Goal: Register for event/course

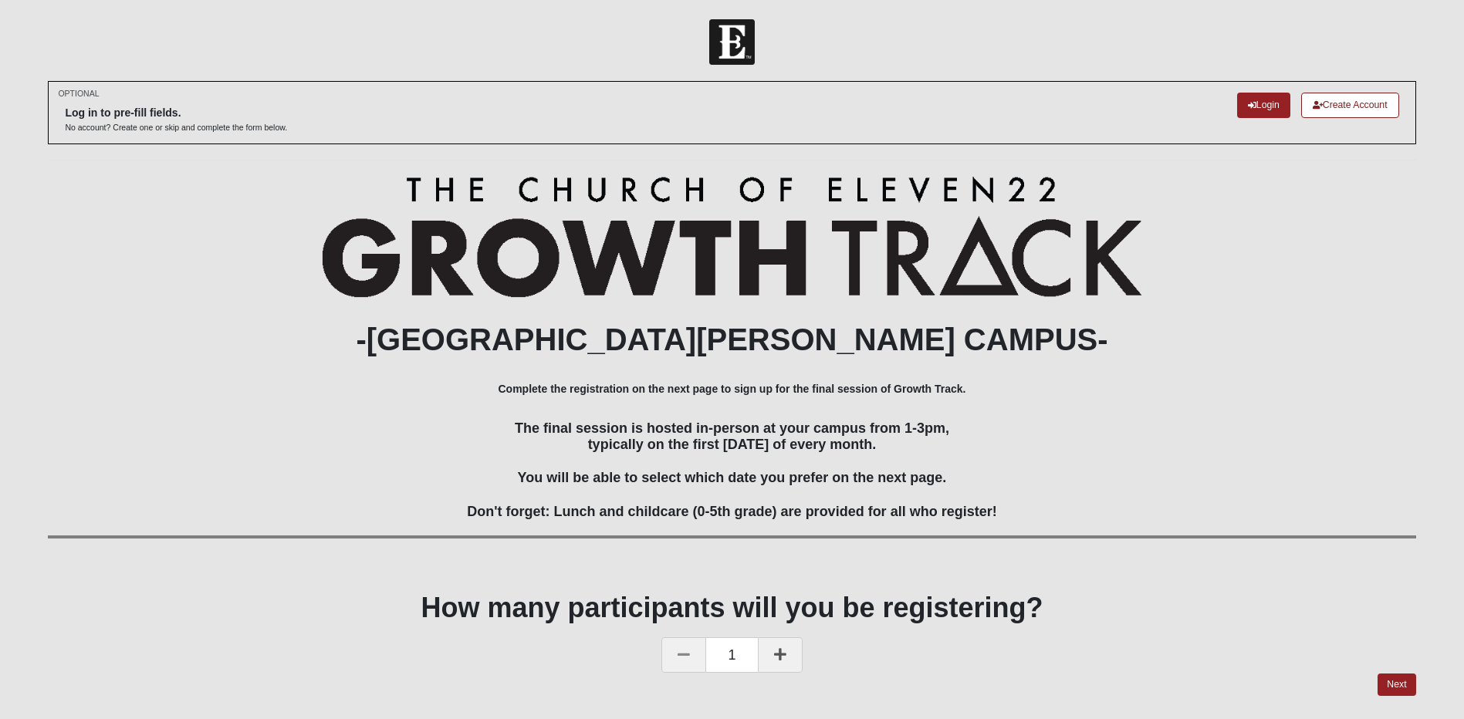
scroll to position [47, 0]
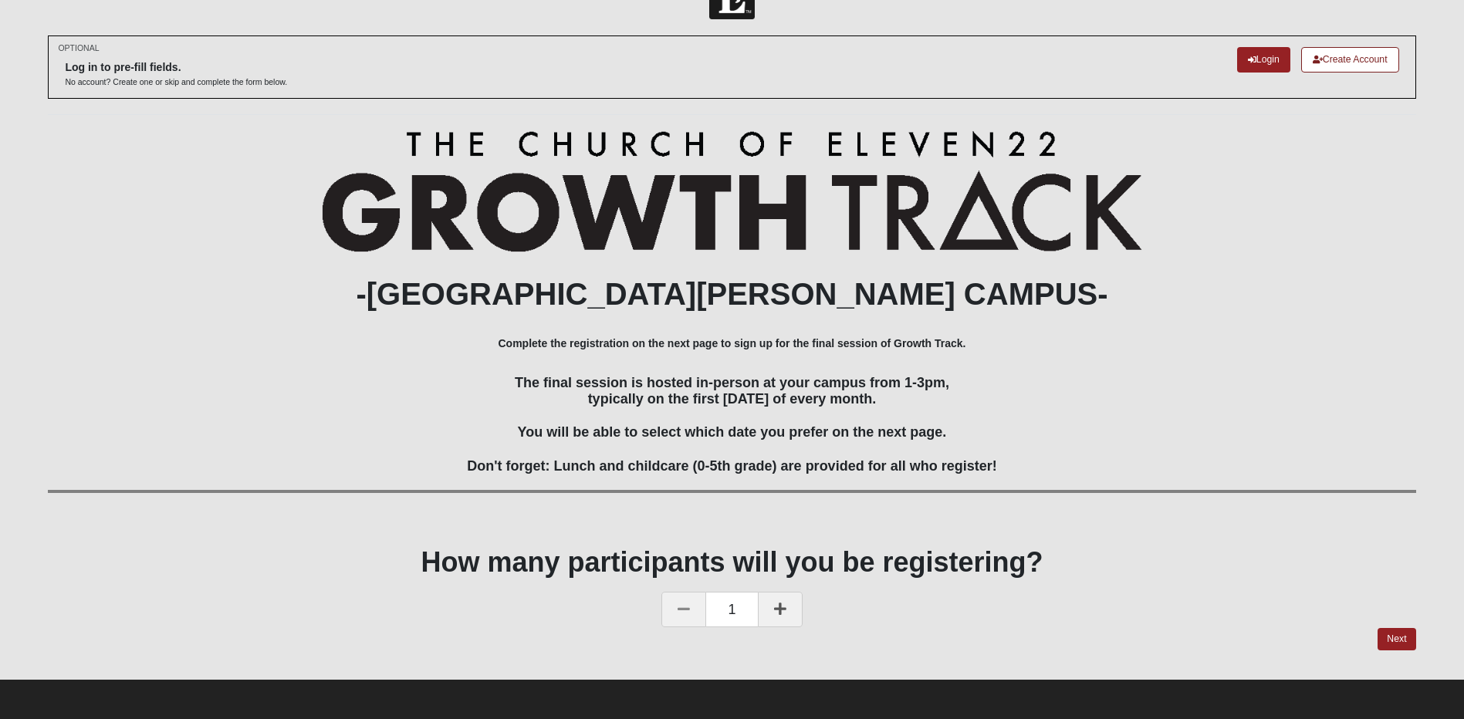
click at [776, 612] on icon at bounding box center [780, 609] width 12 height 14
click at [1400, 638] on link "Next" at bounding box center [1397, 639] width 38 height 22
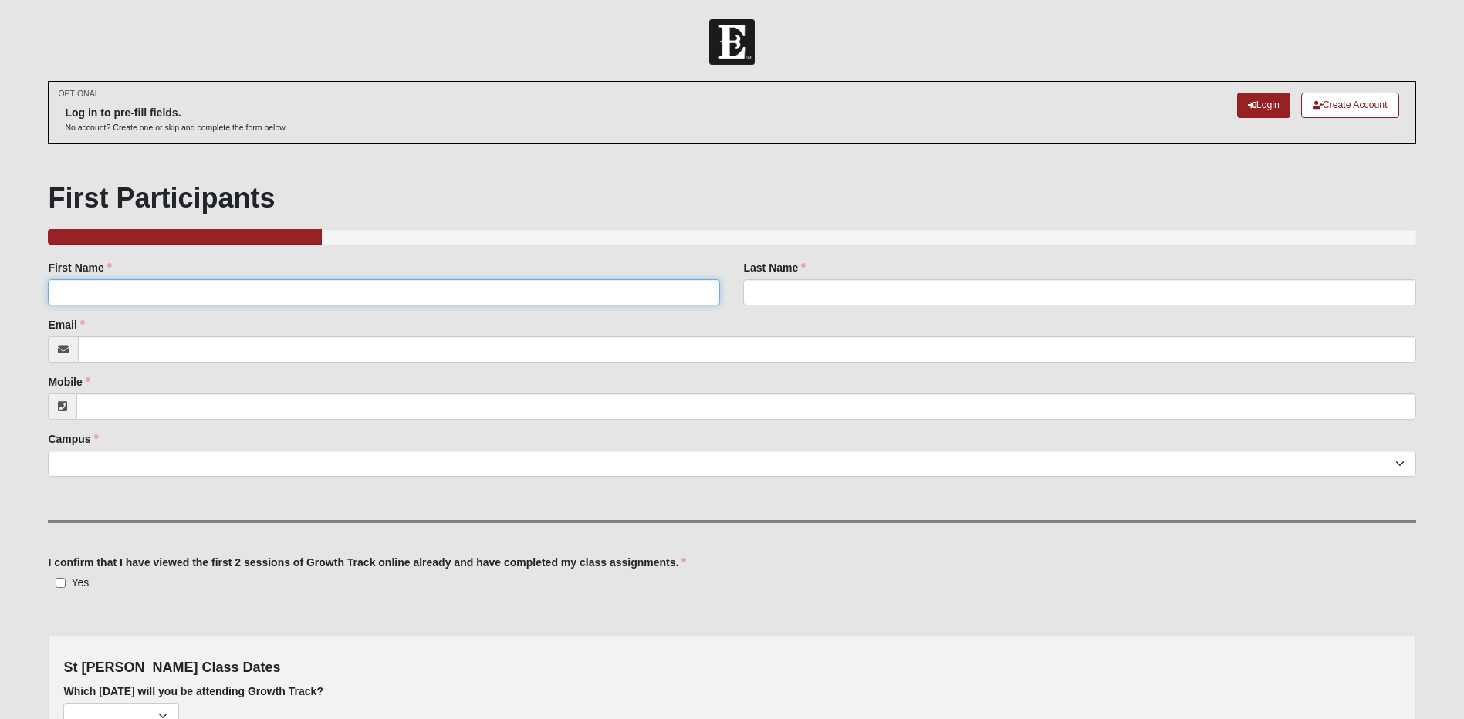
click at [90, 292] on input "First Name" at bounding box center [384, 292] width 672 height 26
type input "[PERSON_NAME]"
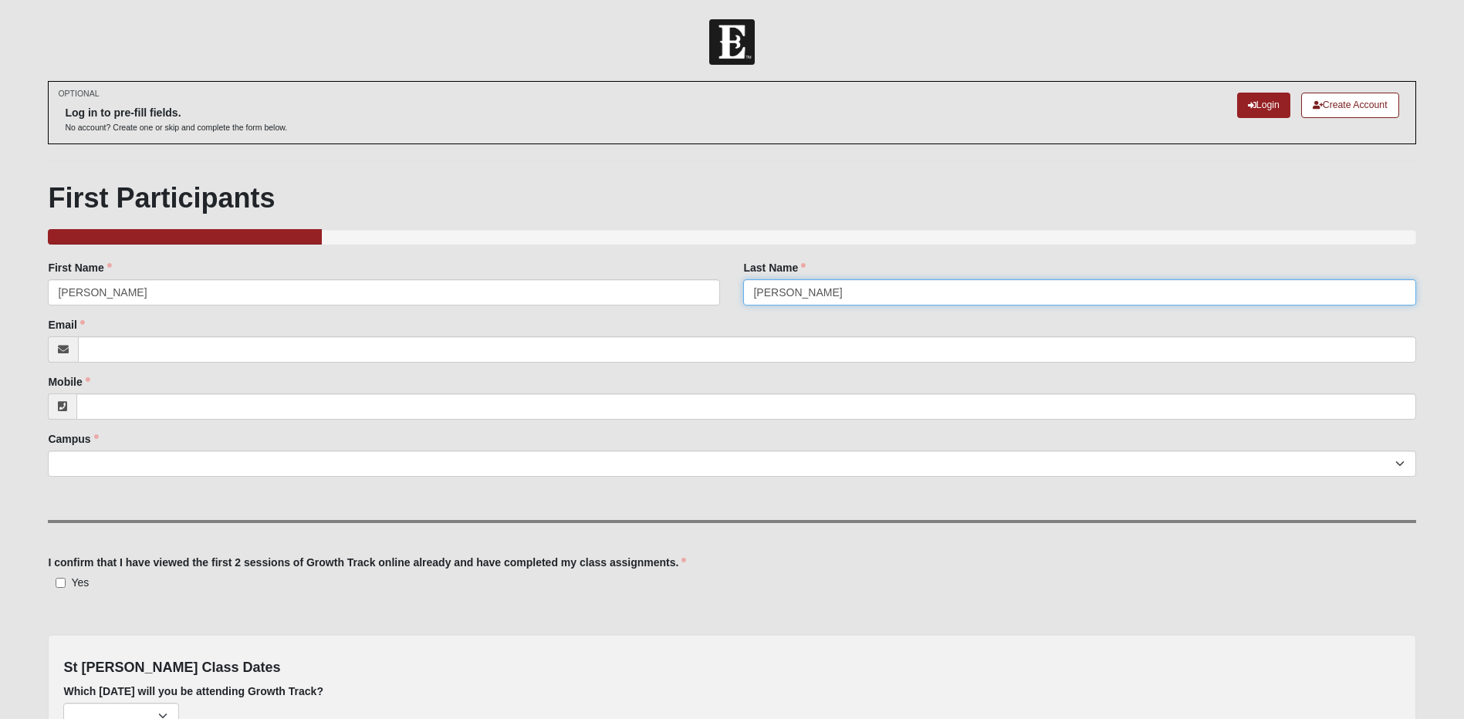
type input "[PERSON_NAME]"
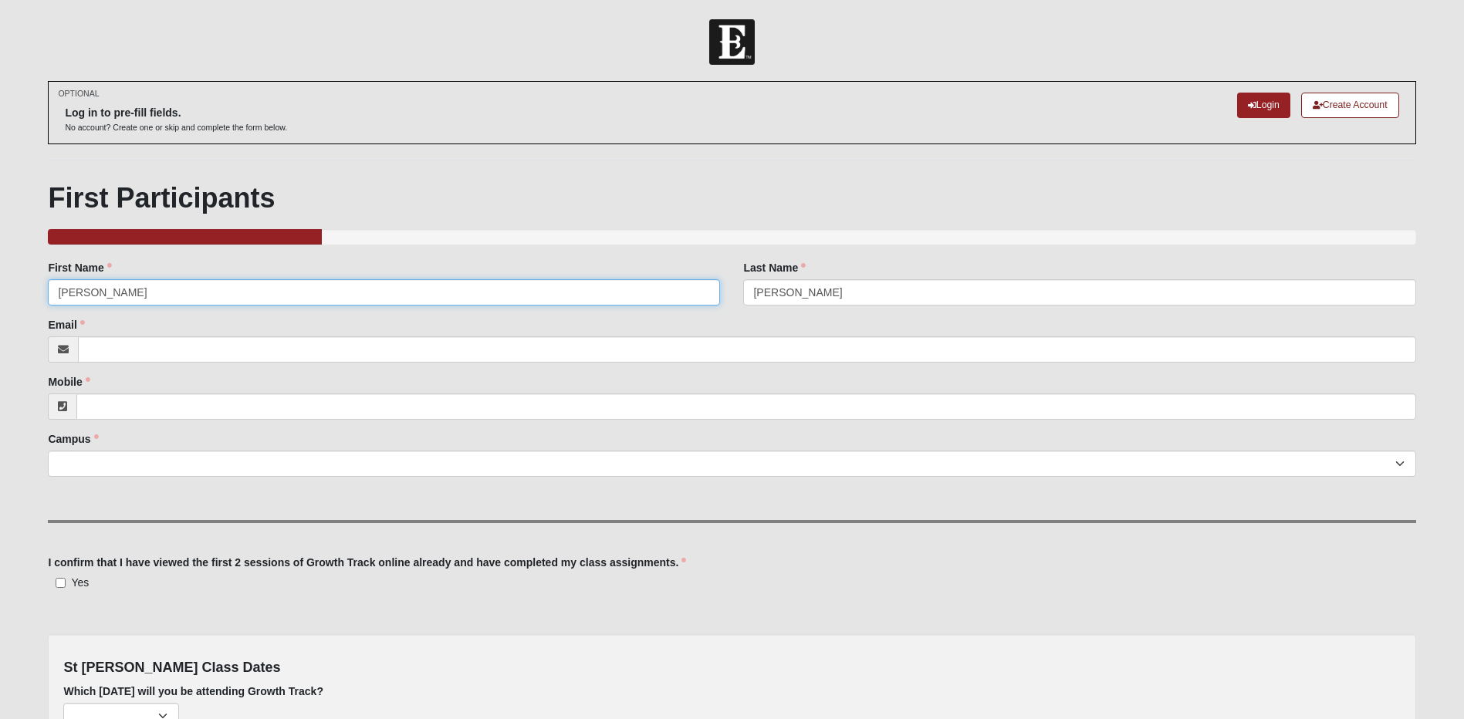
click at [83, 295] on input "[PERSON_NAME]" at bounding box center [384, 292] width 672 height 26
type input "[PERSON_NAME]"
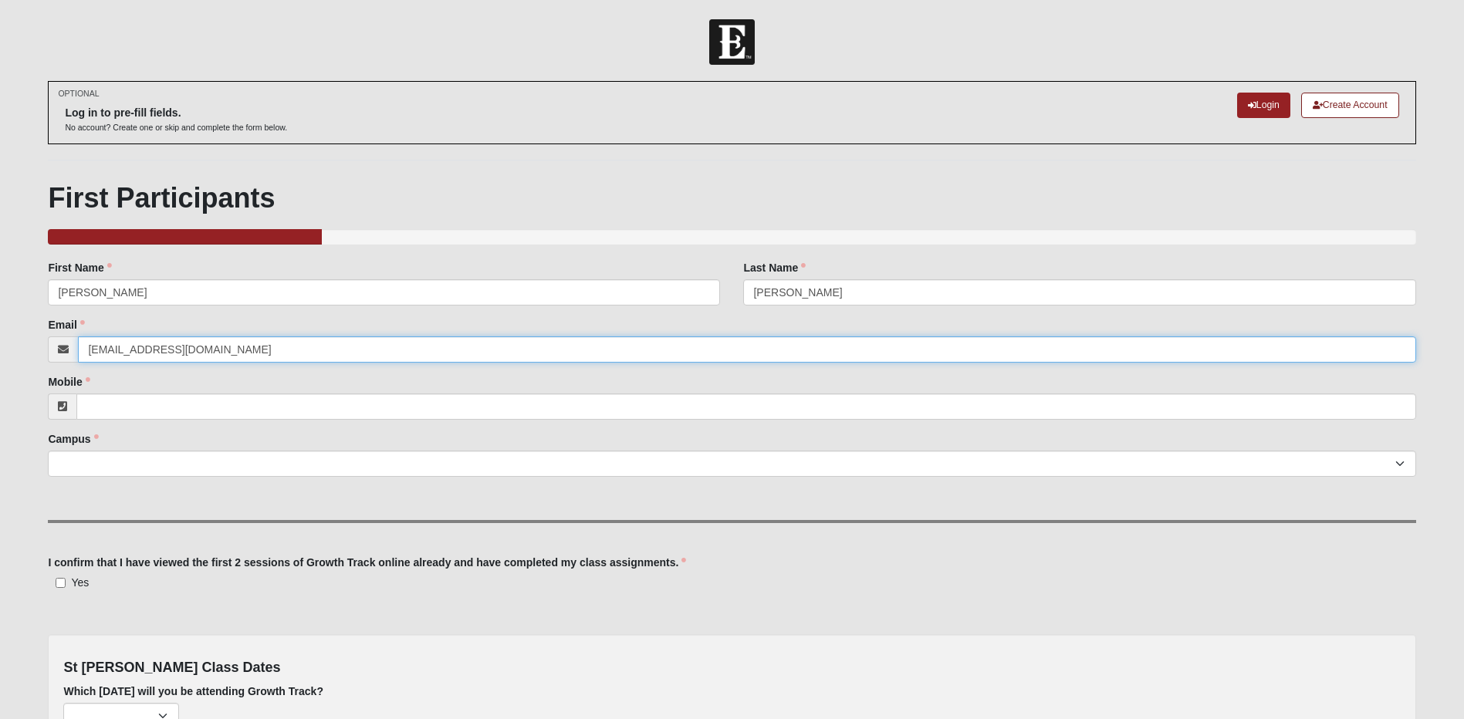
type input "[EMAIL_ADDRESS][DOMAIN_NAME]"
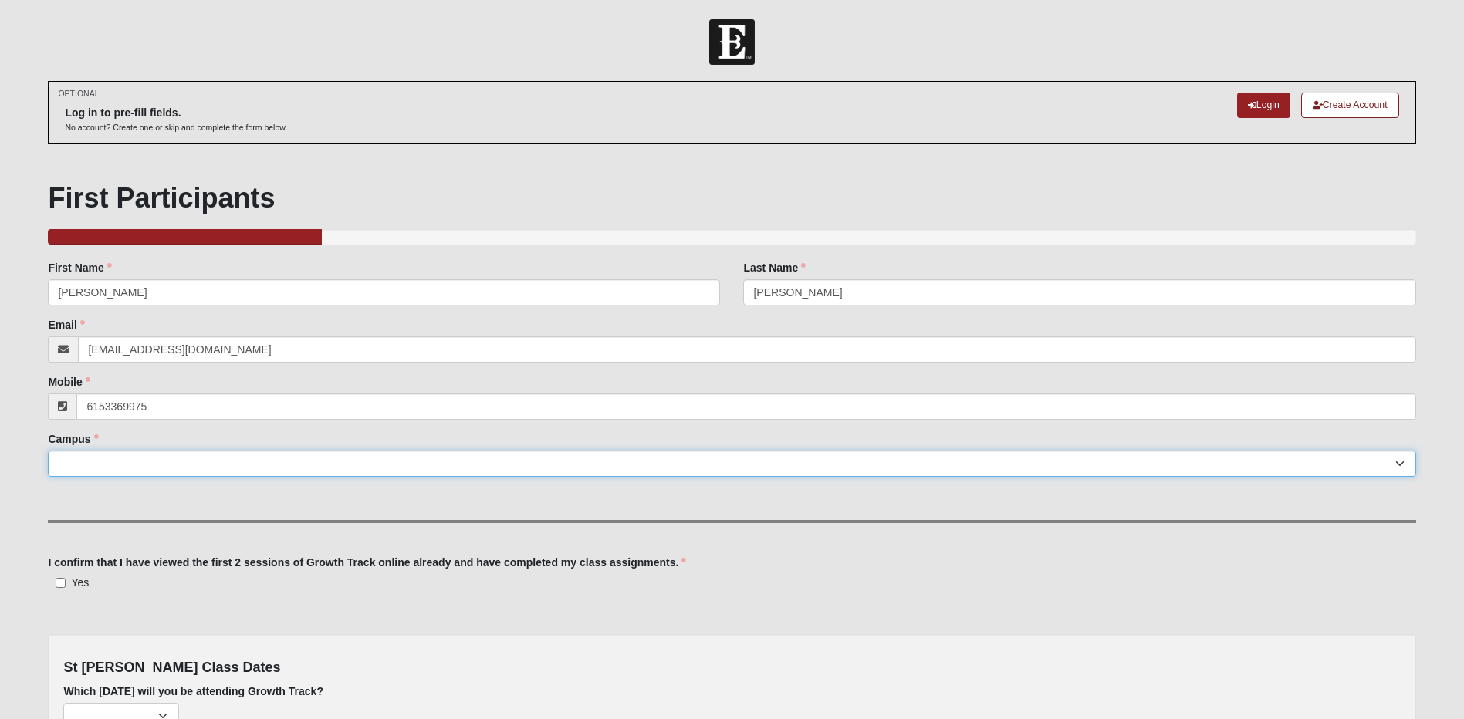
type input "[PHONE_NUMBER]"
select select "11"
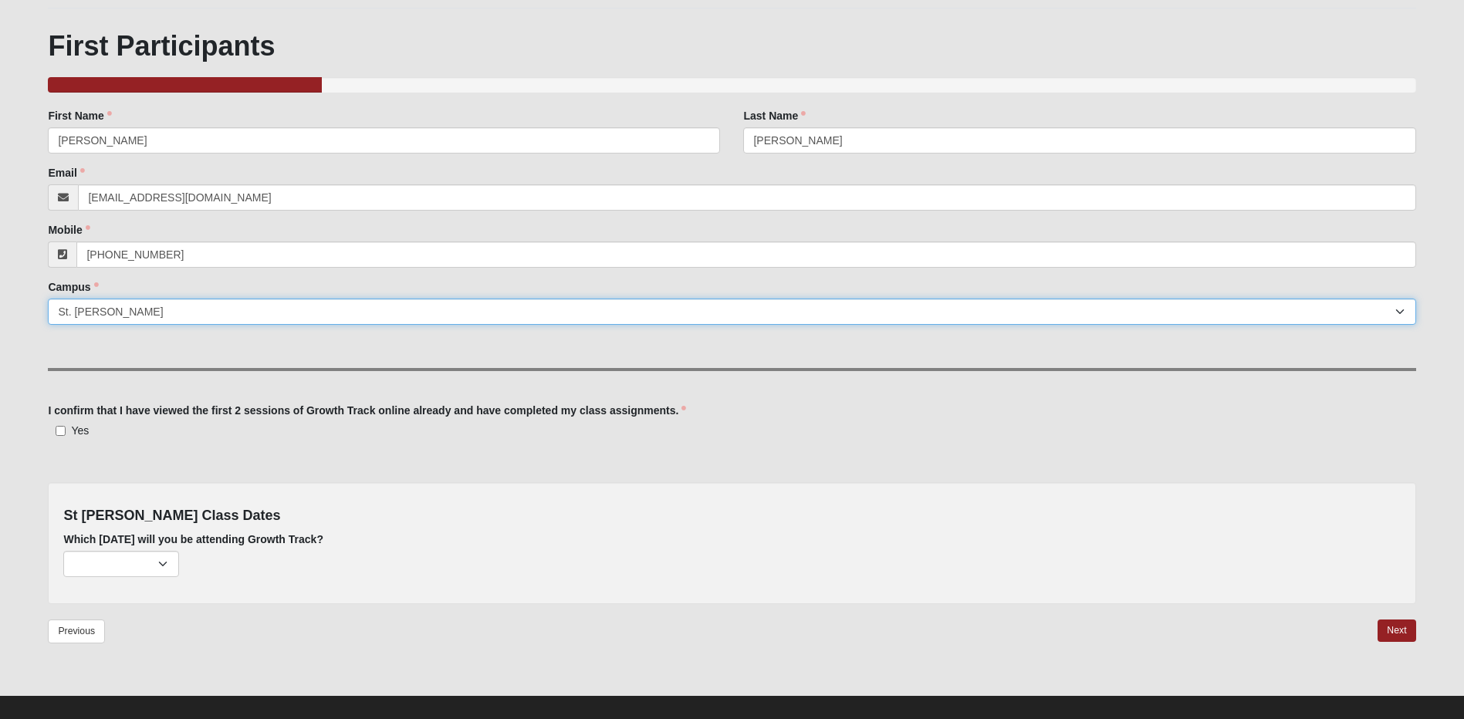
scroll to position [168, 0]
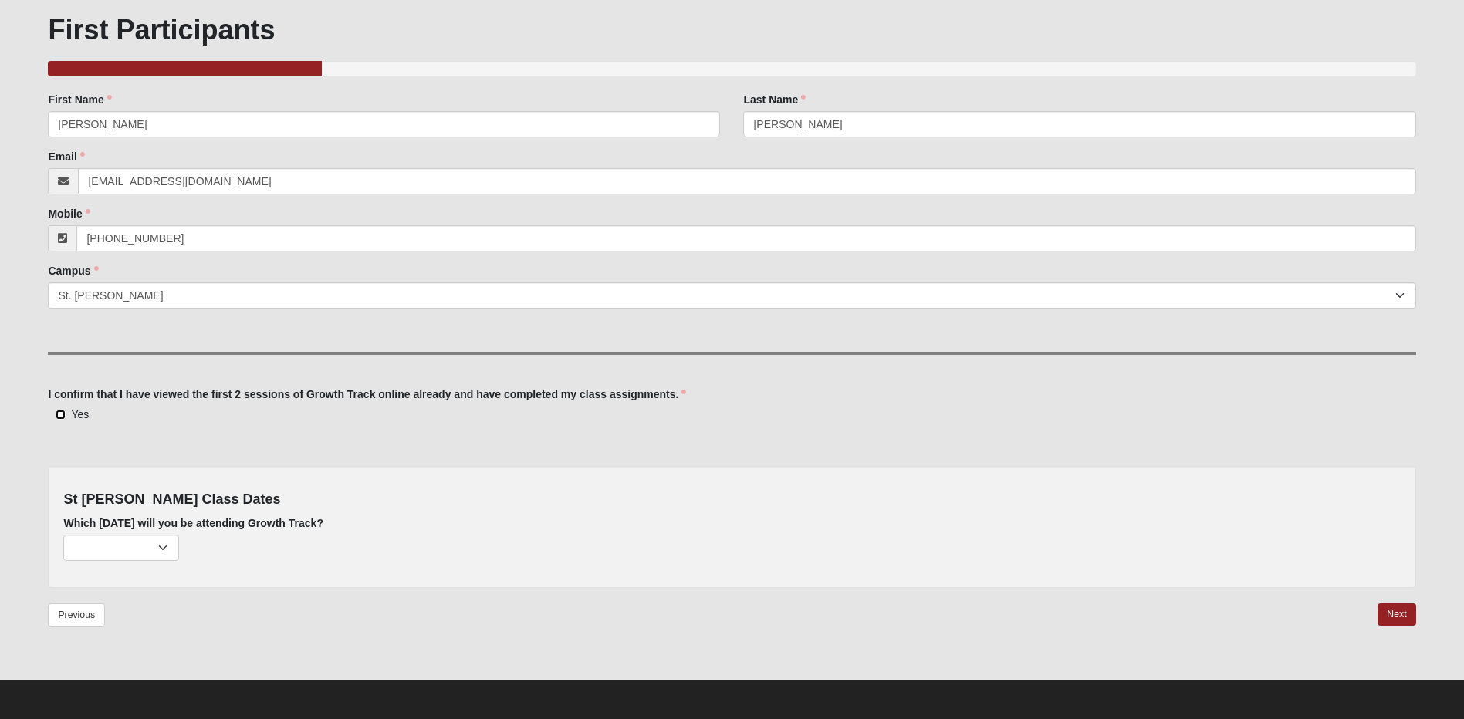
click at [58, 414] on input "Yes" at bounding box center [61, 415] width 10 height 10
checkbox input "true"
click at [122, 552] on select "[DATE] (none remaining) [DATE] (none remaining) [DATE] (none remaining) [DATE] …" at bounding box center [121, 548] width 116 height 26
select select "725"
click at [63, 535] on select "[DATE] (none remaining) [DATE] (none remaining) [DATE] (none remaining) [DATE] …" at bounding box center [121, 548] width 116 height 26
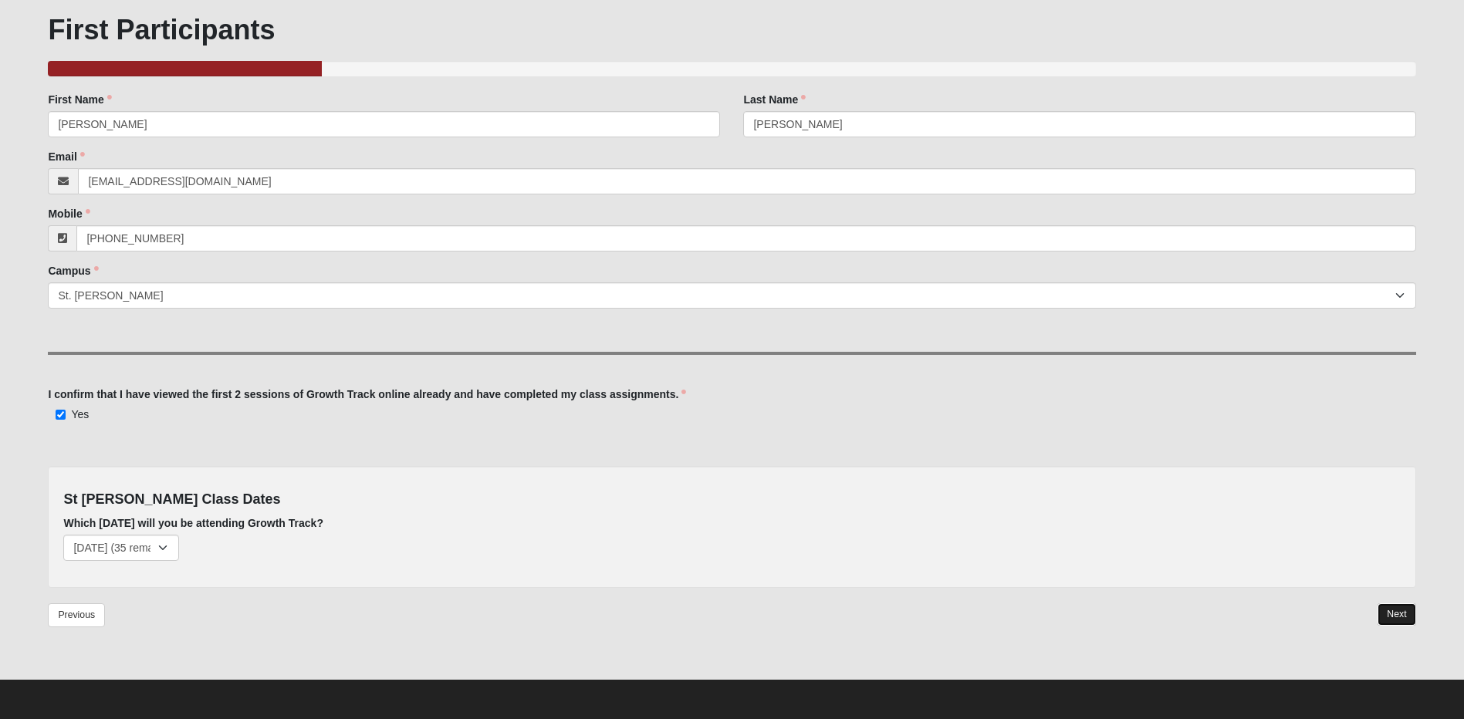
click at [1397, 613] on link "Next" at bounding box center [1397, 615] width 38 height 22
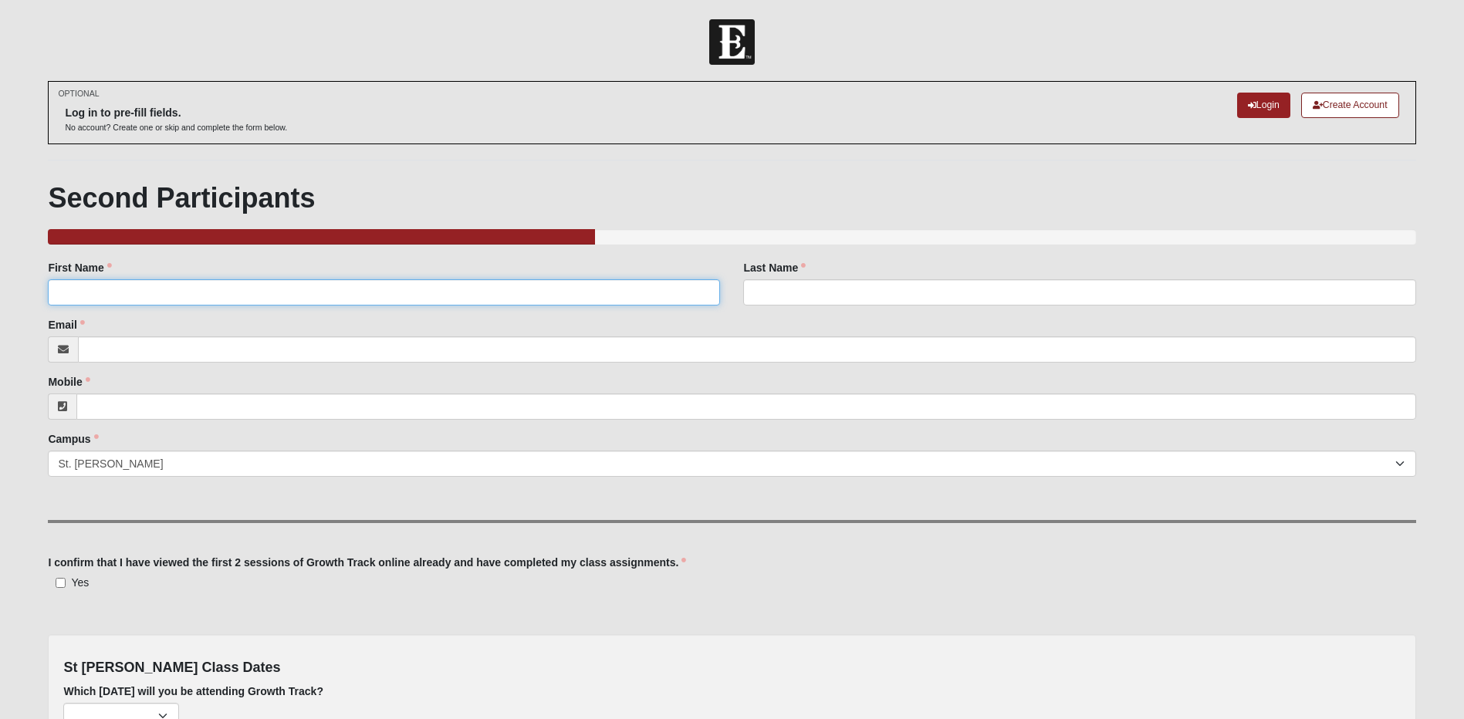
click at [110, 293] on input "First Name" at bounding box center [384, 292] width 672 height 26
type input "[PERSON_NAME]"
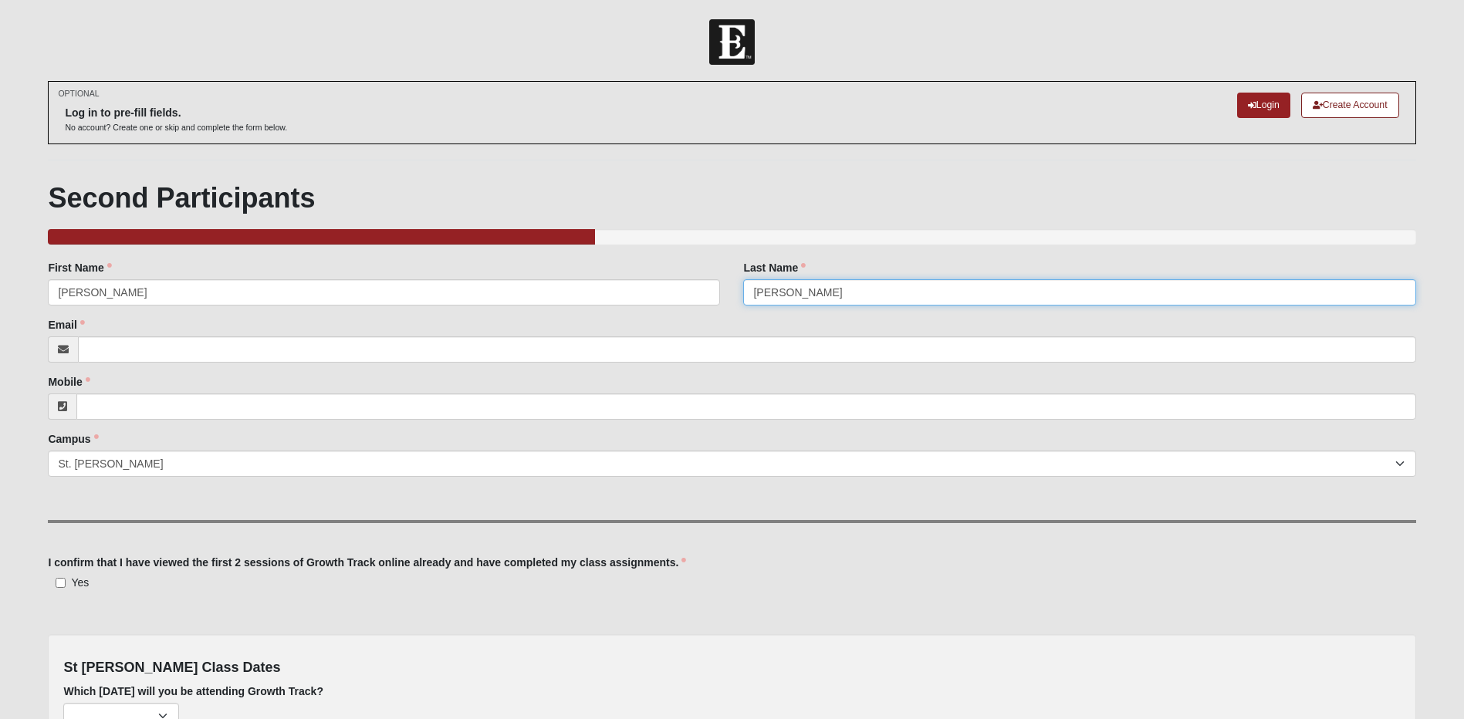
type input "[PERSON_NAME]"
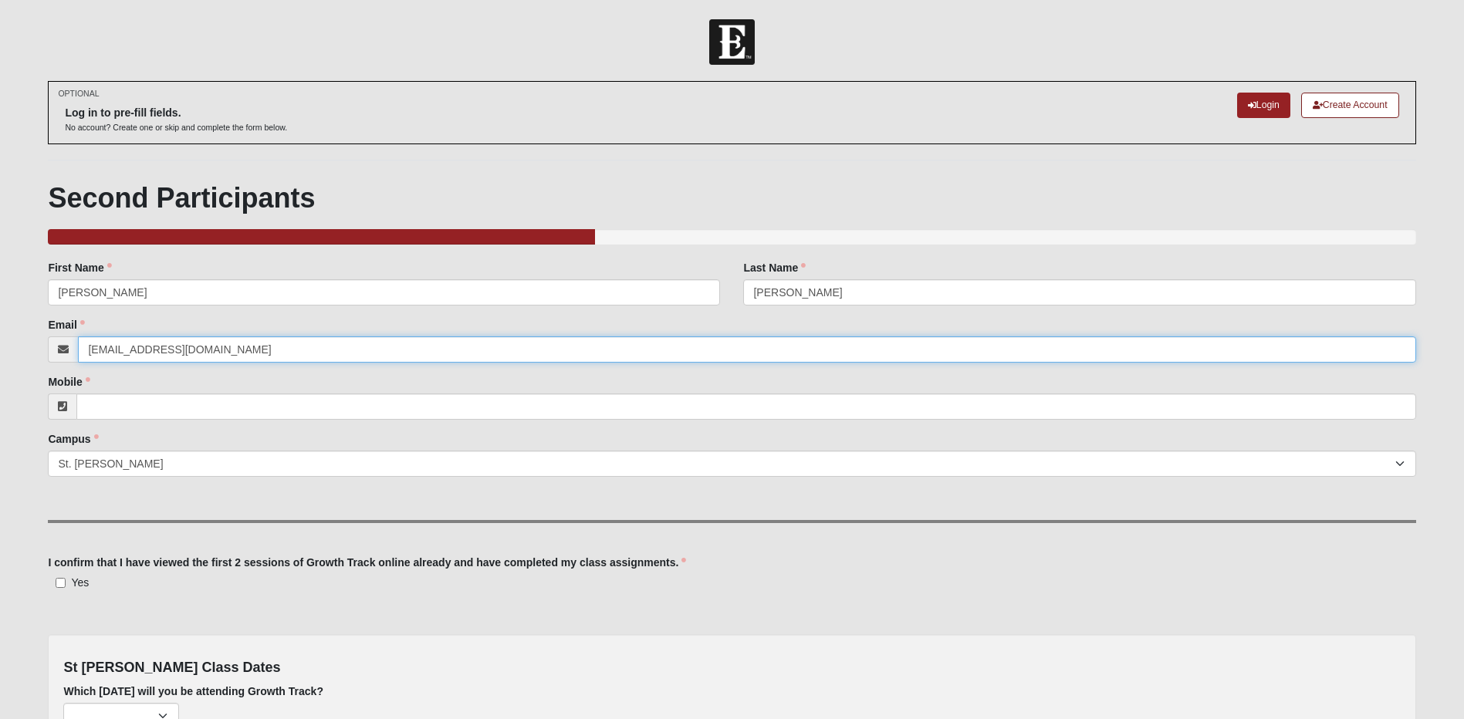
type input "[EMAIL_ADDRESS][DOMAIN_NAME]"
type input "[PHONE_NUMBER]"
click at [63, 587] on input "Yes" at bounding box center [61, 583] width 10 height 10
checkbox input "true"
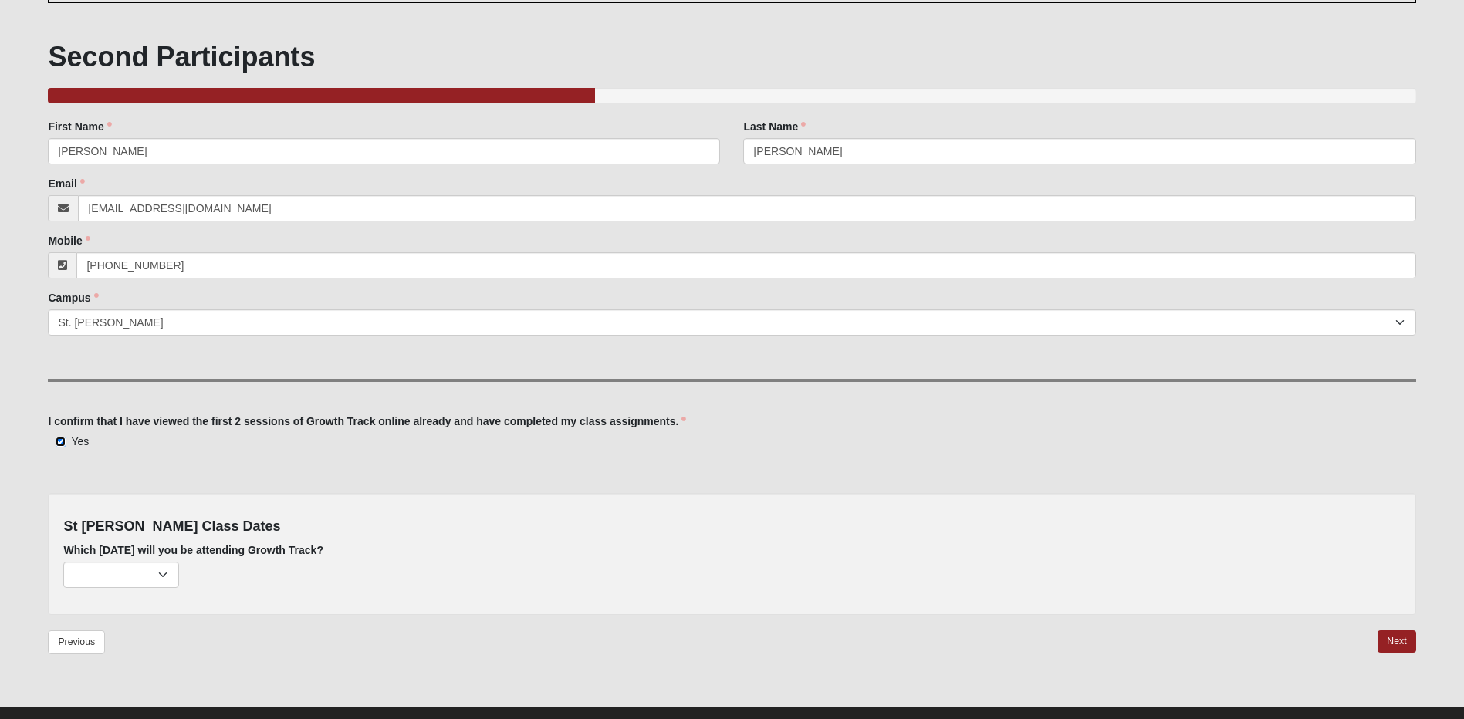
scroll to position [168, 0]
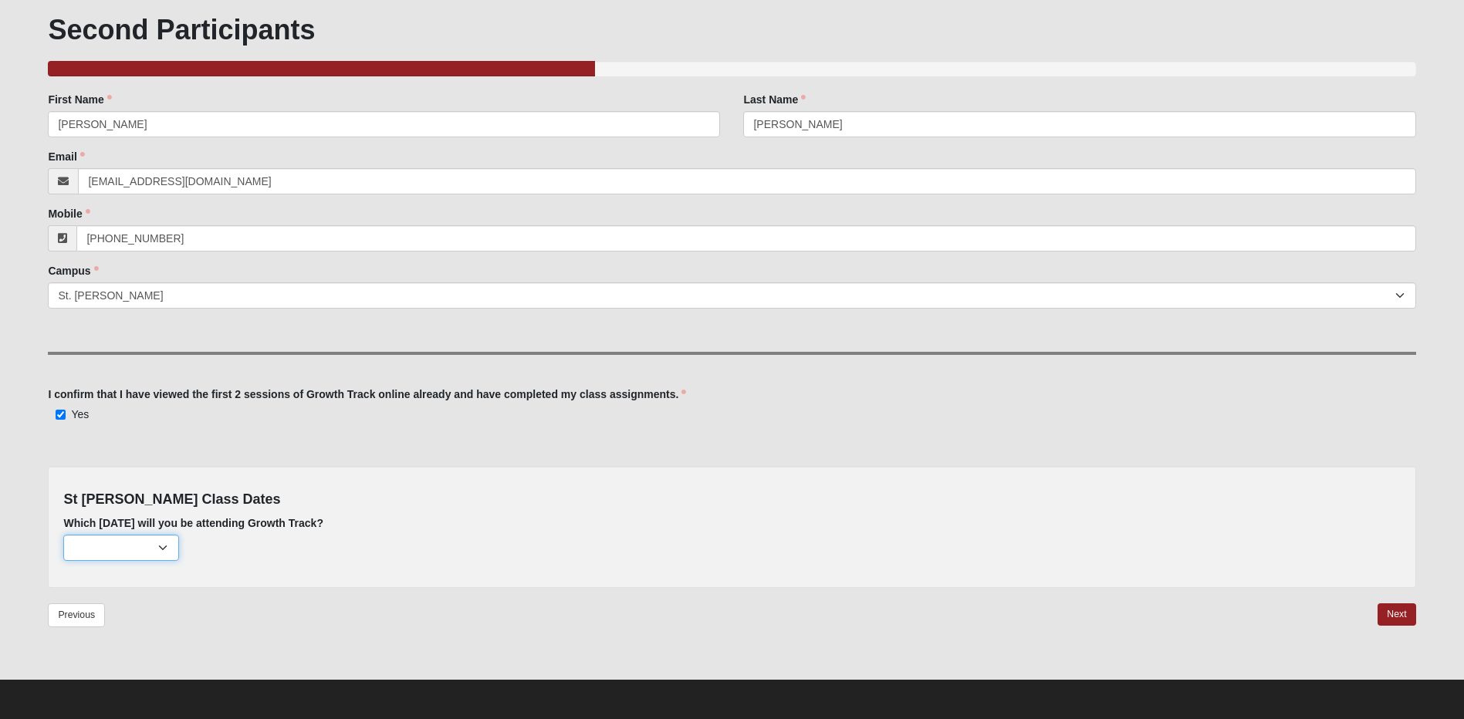
click at [163, 551] on select "[DATE] (none remaining) [DATE] (none remaining) [DATE] (none remaining) [DATE] …" at bounding box center [121, 548] width 116 height 26
select select "725"
click at [63, 535] on select "[DATE] (none remaining) [DATE] (none remaining) [DATE] (none remaining) [DATE] …" at bounding box center [121, 548] width 116 height 26
click at [1398, 613] on link "Next" at bounding box center [1397, 615] width 38 height 22
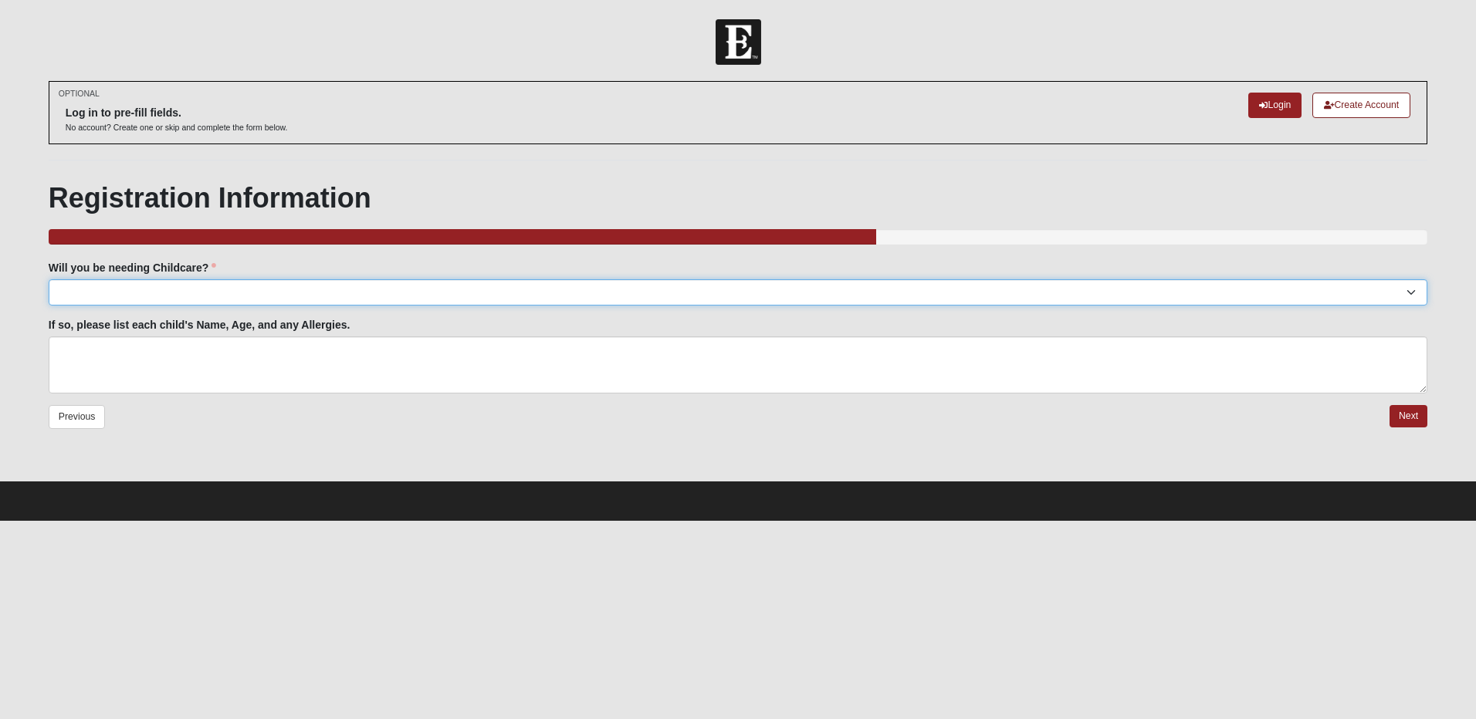
click at [185, 286] on select "Yes No" at bounding box center [738, 292] width 1379 height 26
select select "No"
click at [49, 279] on select "Yes No" at bounding box center [738, 292] width 1379 height 26
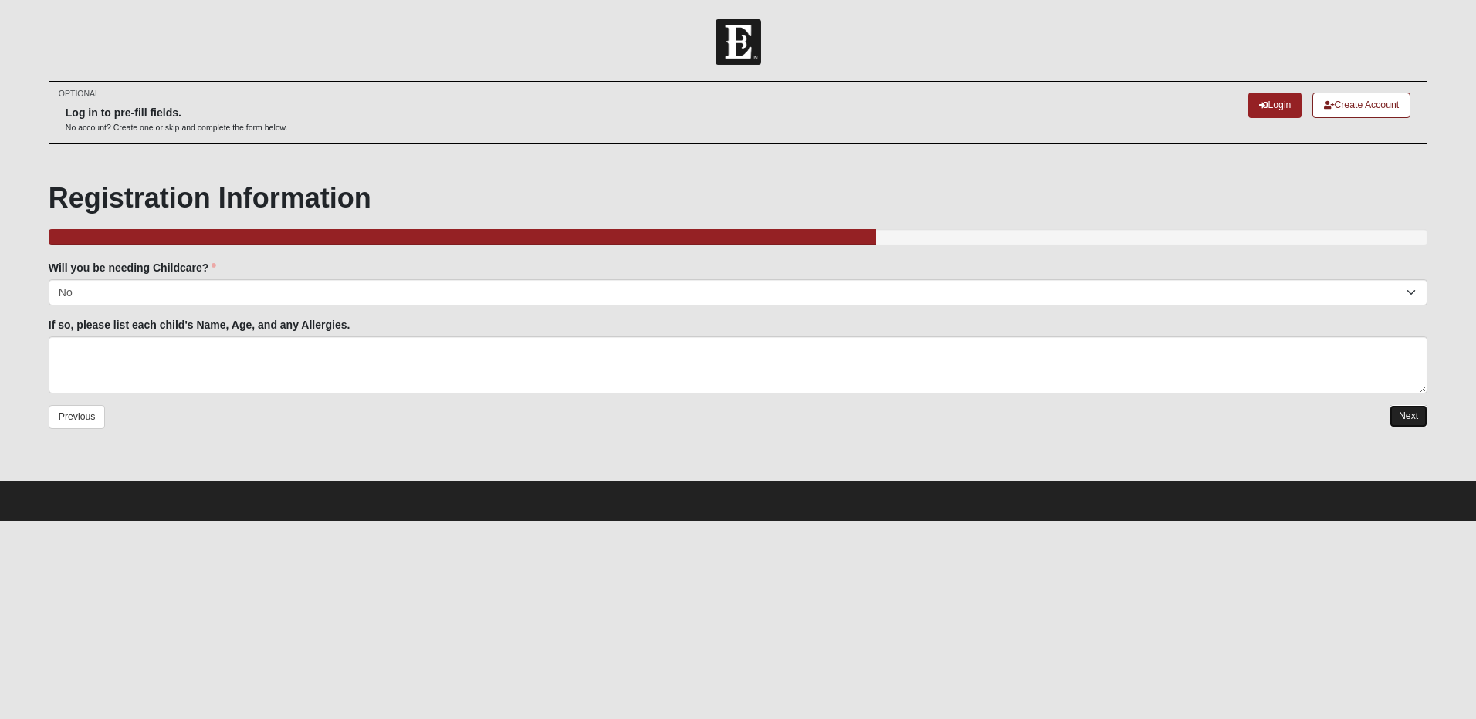
click at [1406, 412] on link "Next" at bounding box center [1408, 416] width 38 height 22
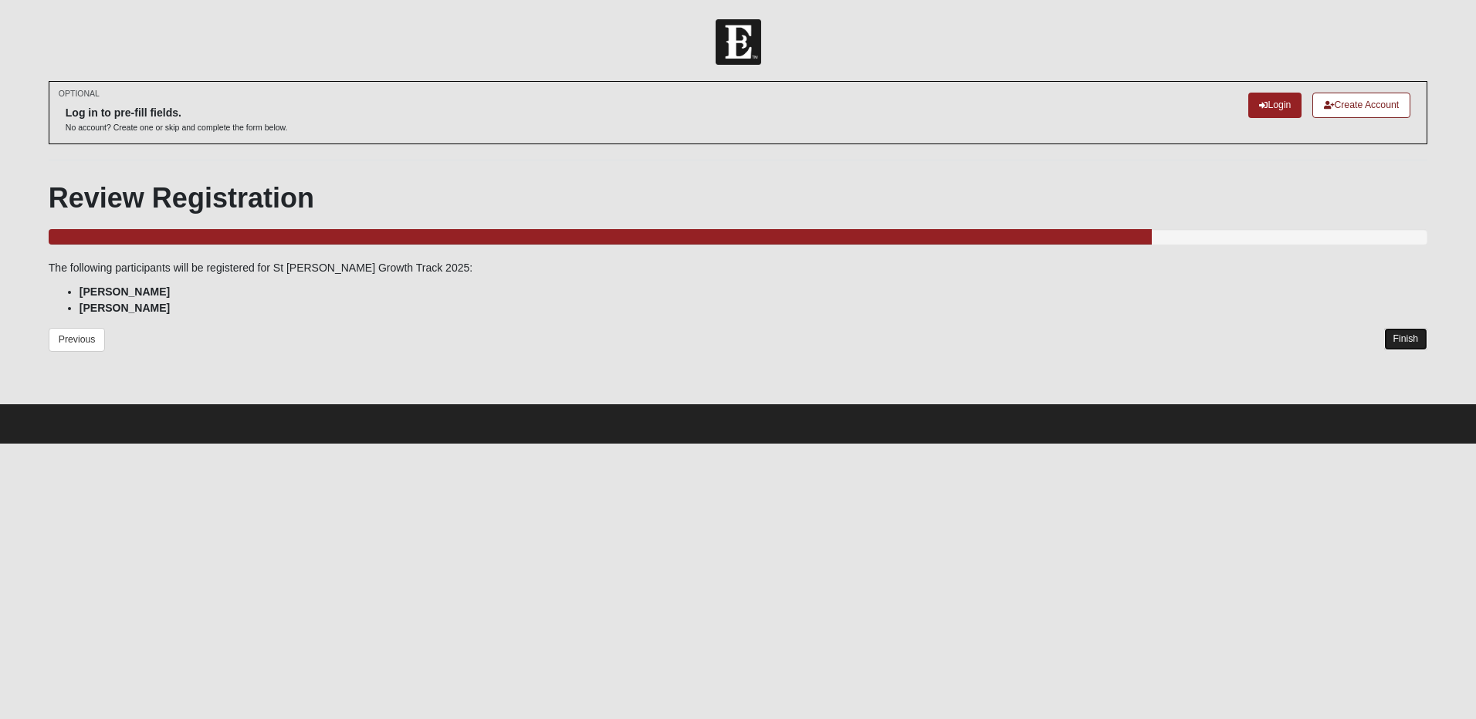
click at [1404, 333] on link "Finish" at bounding box center [1406, 339] width 44 height 22
